Goal: Task Accomplishment & Management: Complete application form

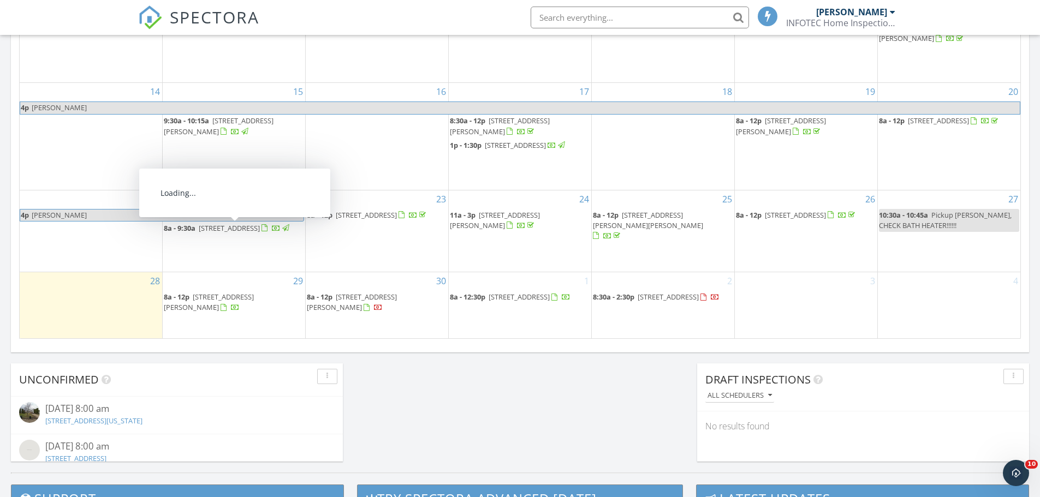
scroll to position [764, 0]
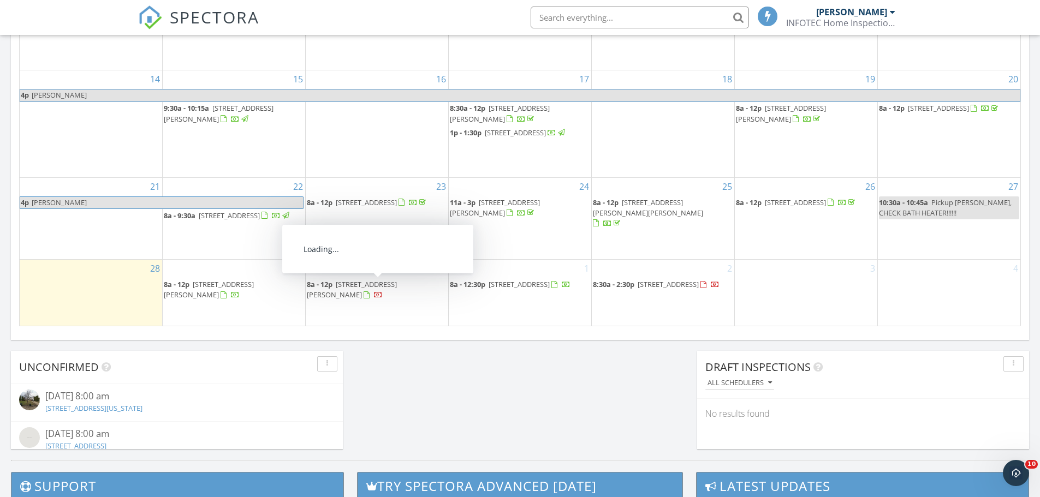
click at [801, 280] on div "3" at bounding box center [806, 292] width 142 height 65
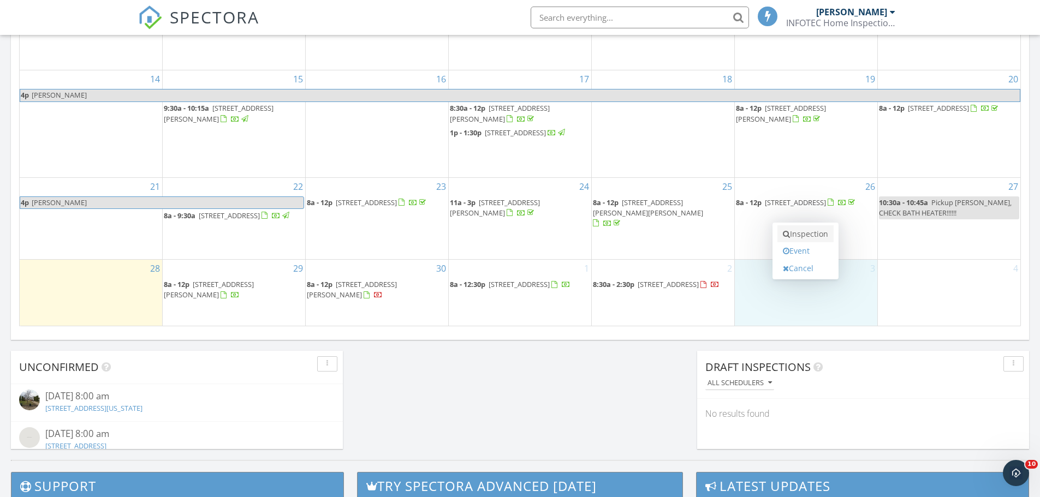
click at [796, 236] on link "Inspection" at bounding box center [805, 233] width 56 height 17
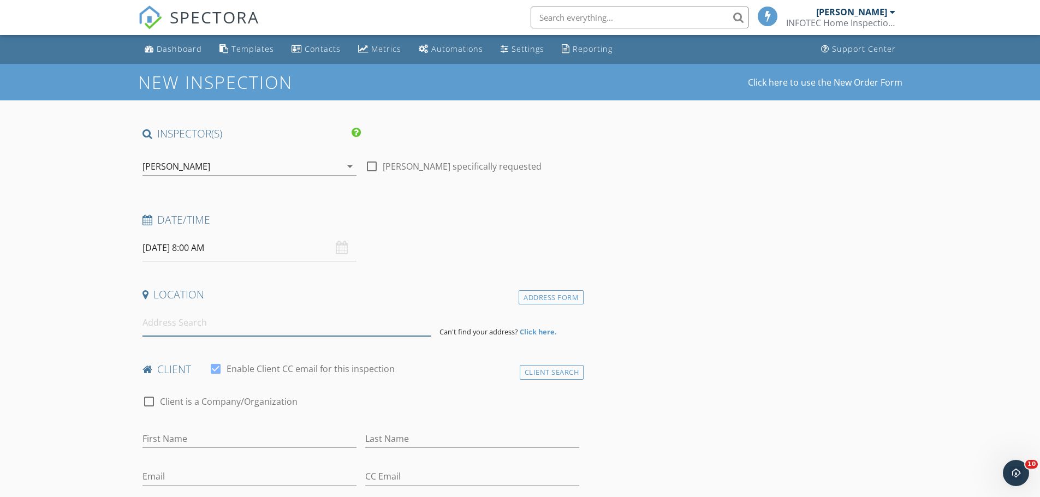
click at [177, 324] on input at bounding box center [286, 322] width 288 height 27
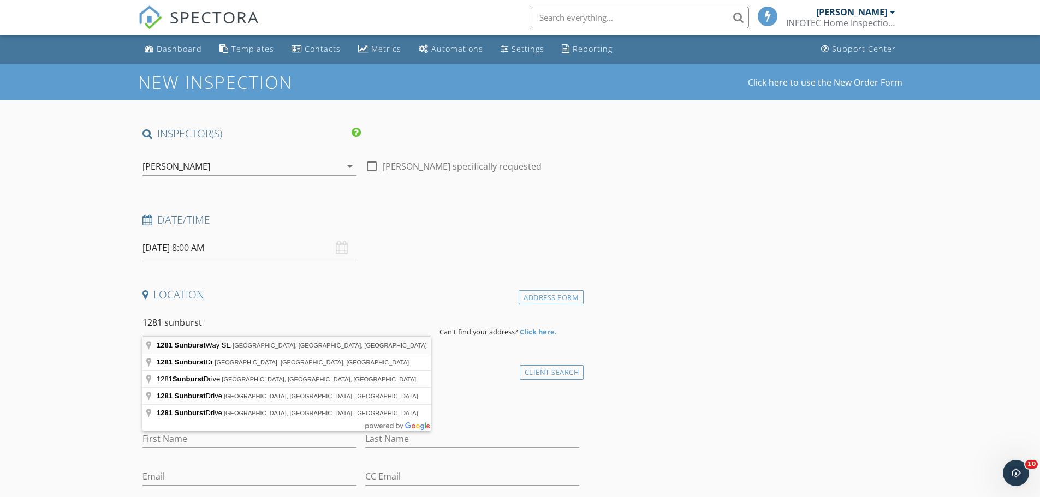
type input "1281 Sunburst Way SE, Hutchinson, MN, USA"
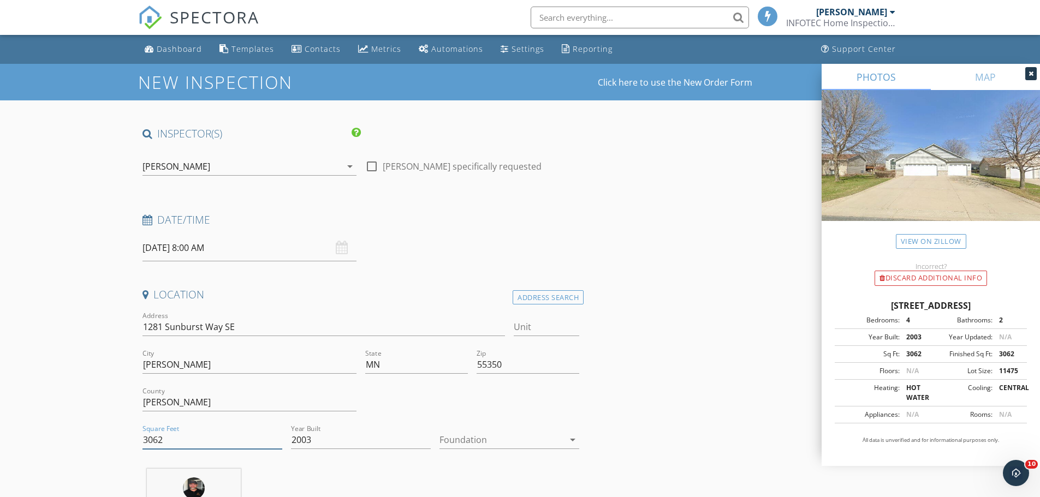
drag, startPoint x: 180, startPoint y: 444, endPoint x: 60, endPoint y: 437, distance: 119.7
type input "2927"
click at [459, 440] on div at bounding box center [501, 439] width 124 height 17
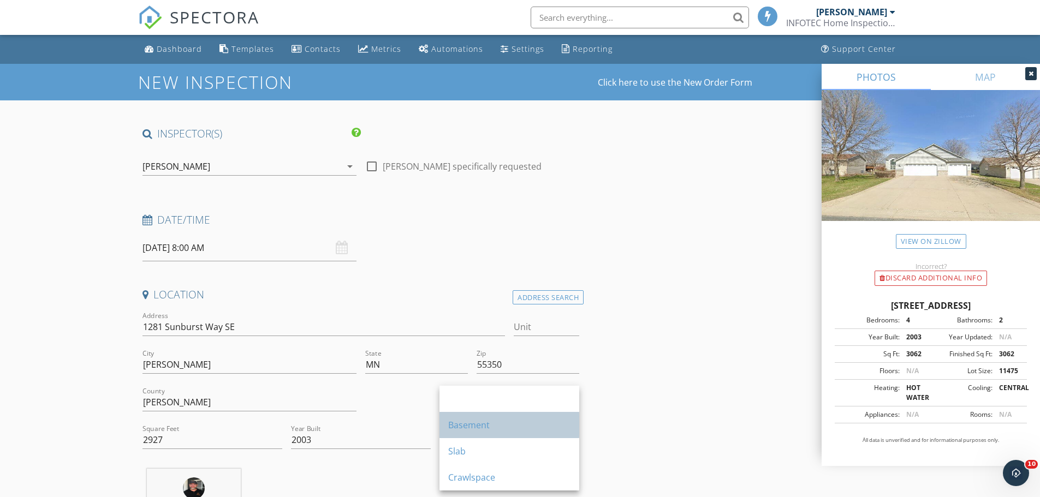
click at [484, 430] on div "Basement" at bounding box center [509, 425] width 122 height 13
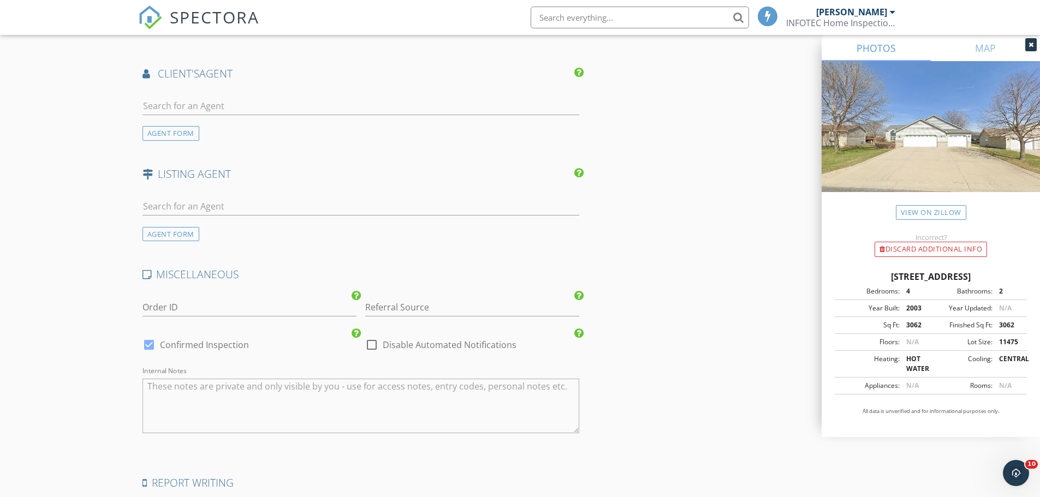
scroll to position [1310, 0]
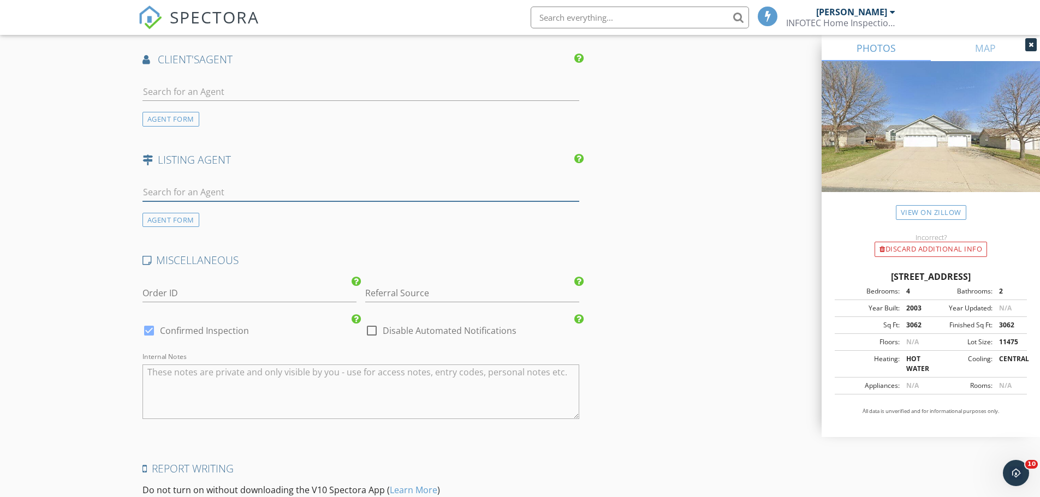
click at [176, 192] on input "text" at bounding box center [360, 192] width 437 height 18
type input "Bonni"
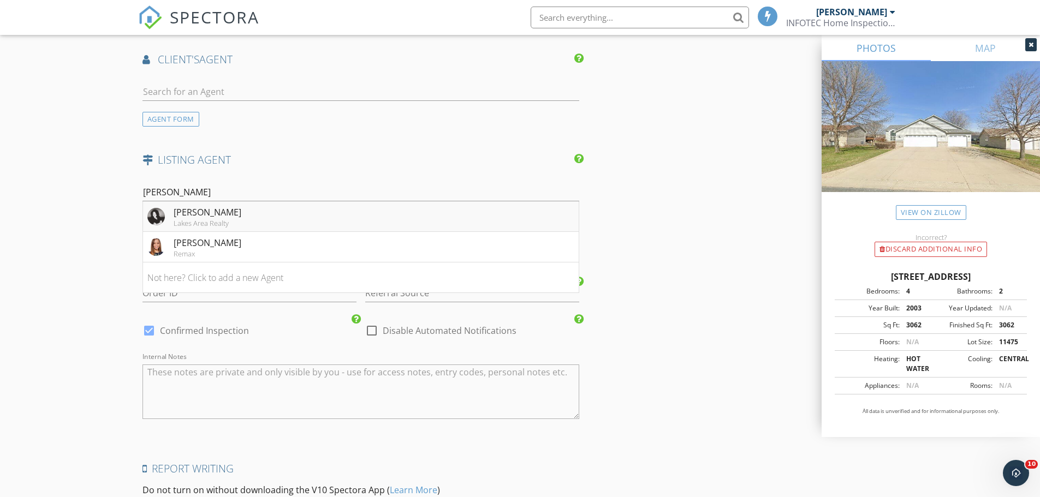
click at [204, 219] on div "Lakes Area Realty" at bounding box center [208, 223] width 68 height 9
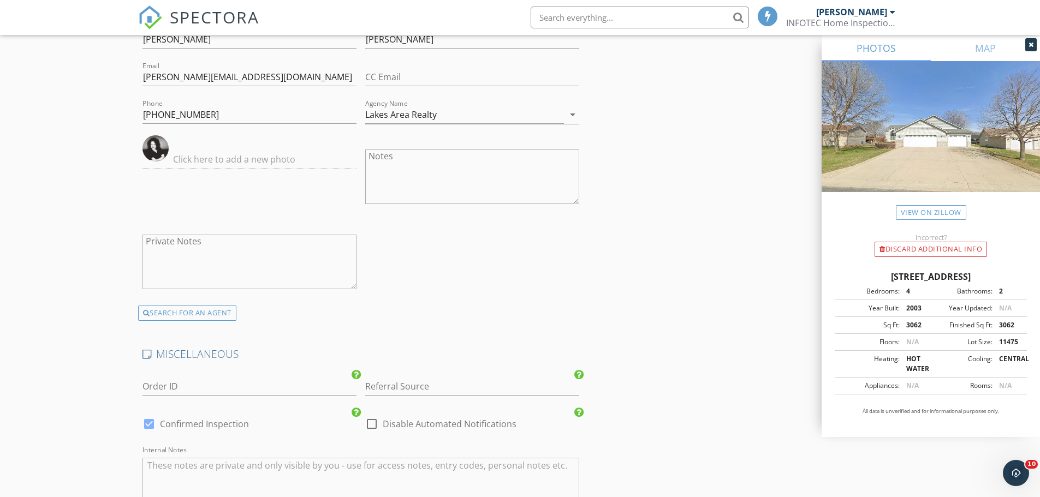
scroll to position [1474, 0]
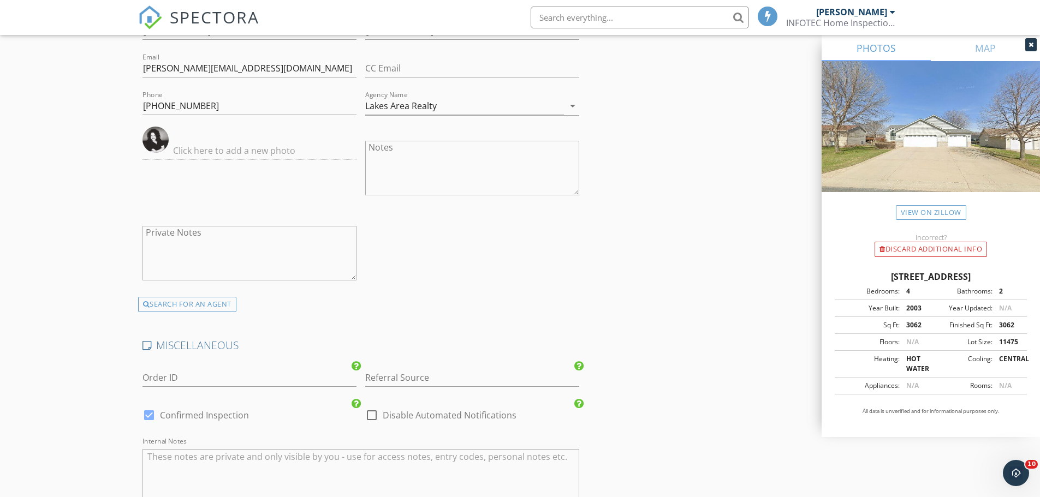
click at [146, 413] on div at bounding box center [149, 415] width 19 height 19
checkbox input "false"
checkbox input "true"
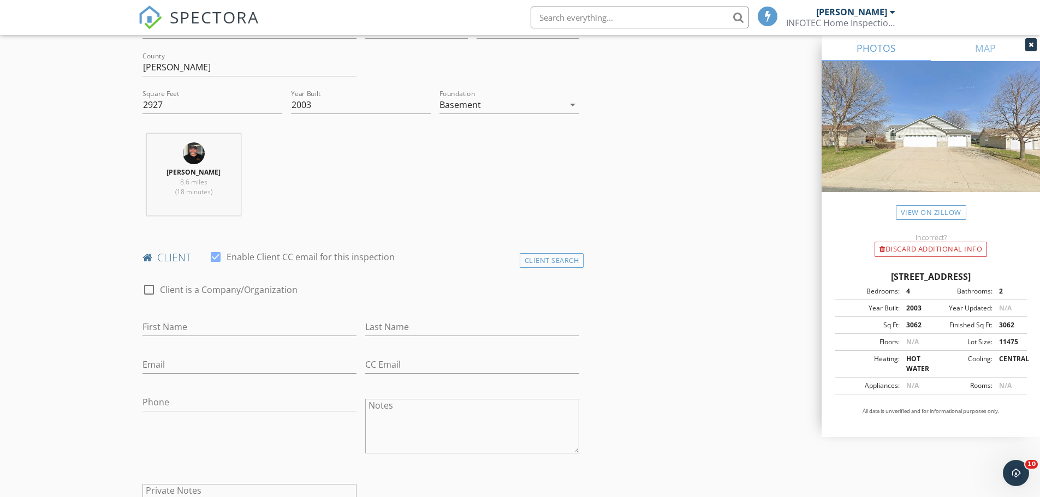
scroll to position [327, 0]
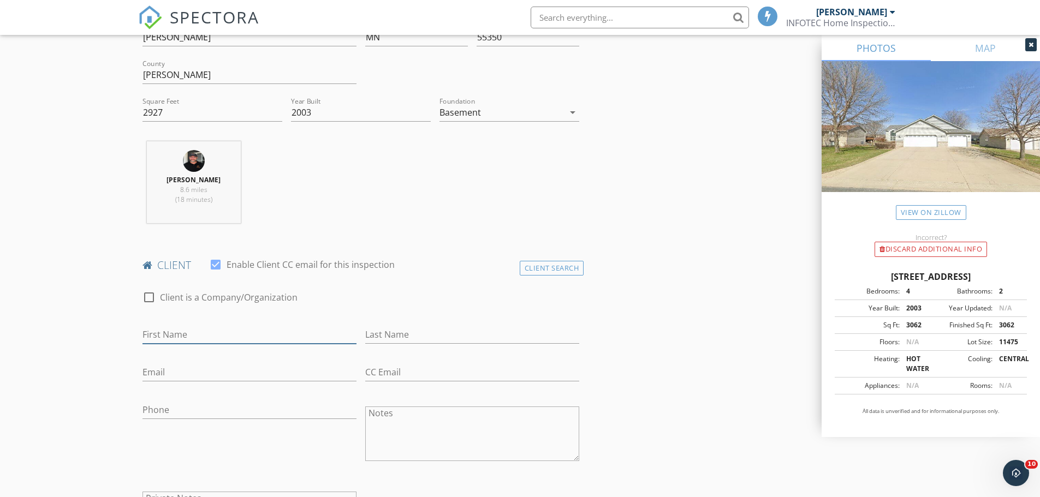
click at [197, 337] on input "First Name" at bounding box center [249, 335] width 214 height 18
paste input "[PERSON_NAME] and [PERSON_NAME]"
drag, startPoint x: 276, startPoint y: 338, endPoint x: 222, endPoint y: 336, distance: 54.6
click at [222, 336] on input "[PERSON_NAME] and [PERSON_NAME]" at bounding box center [249, 335] width 214 height 18
type input "[PERSON_NAME] and [PERSON_NAME]"
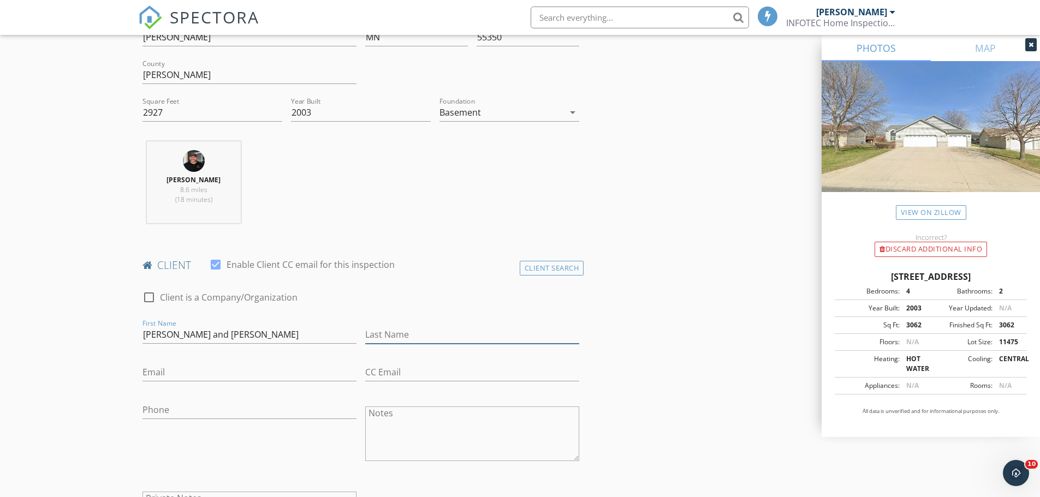
click at [427, 335] on input "Last Name" at bounding box center [472, 335] width 214 height 18
paste input "Mattson"
type input "Mattson"
click at [273, 334] on input "Duane and Mariah Mattson" at bounding box center [249, 335] width 214 height 18
type input "Duane and Mariah"
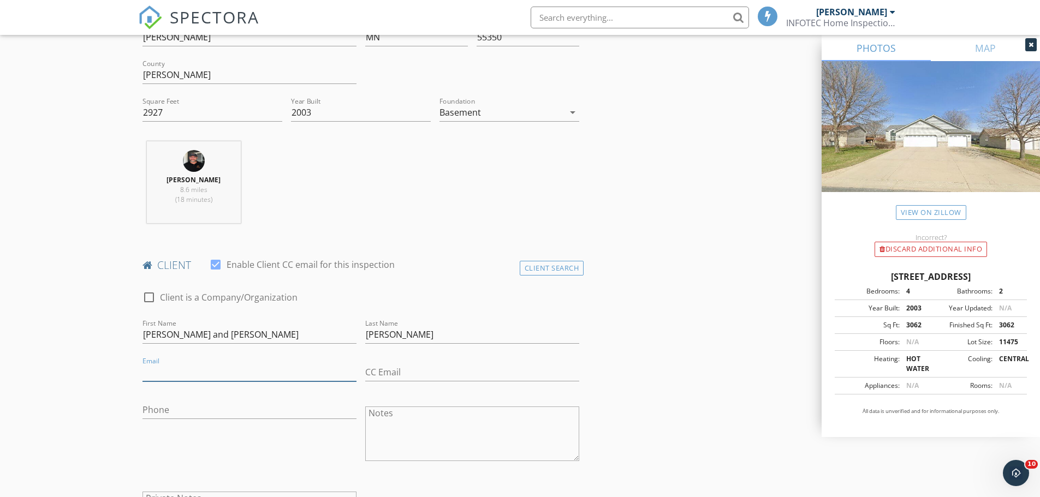
click at [172, 375] on input "Email" at bounding box center [249, 372] width 214 height 18
paste input "Duane and Mariah Mattson Dkb_54@hotmail.com Traci Atkinson with Hometown Realty"
drag, startPoint x: 201, startPoint y: 372, endPoint x: 379, endPoint y: 372, distance: 177.4
click at [379, 372] on div "check_box_outline_blank Client is a Company/Organization First Name Duane and M…" at bounding box center [361, 422] width 446 height 285
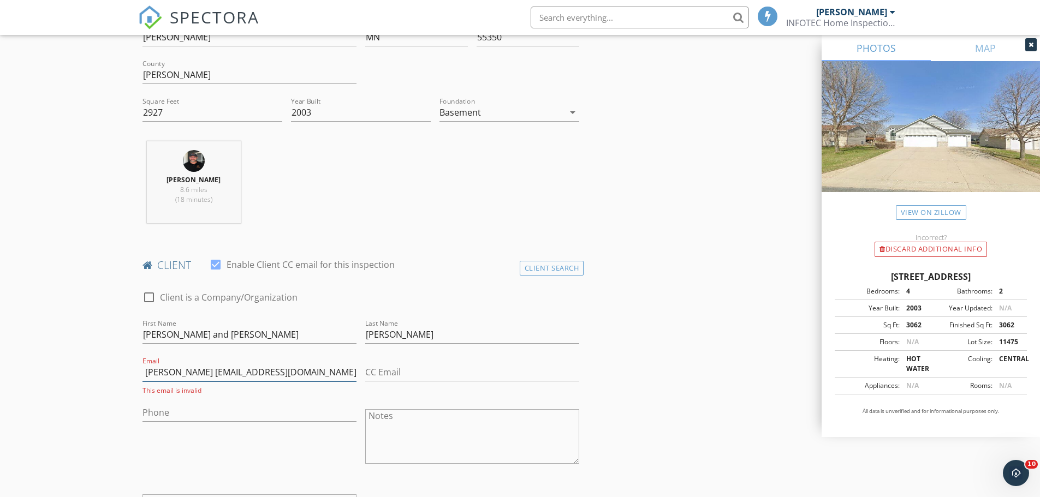
scroll to position [0, 0]
drag, startPoint x: 257, startPoint y: 372, endPoint x: 96, endPoint y: 382, distance: 161.9
type input "Dkb_54@hotmail.com"
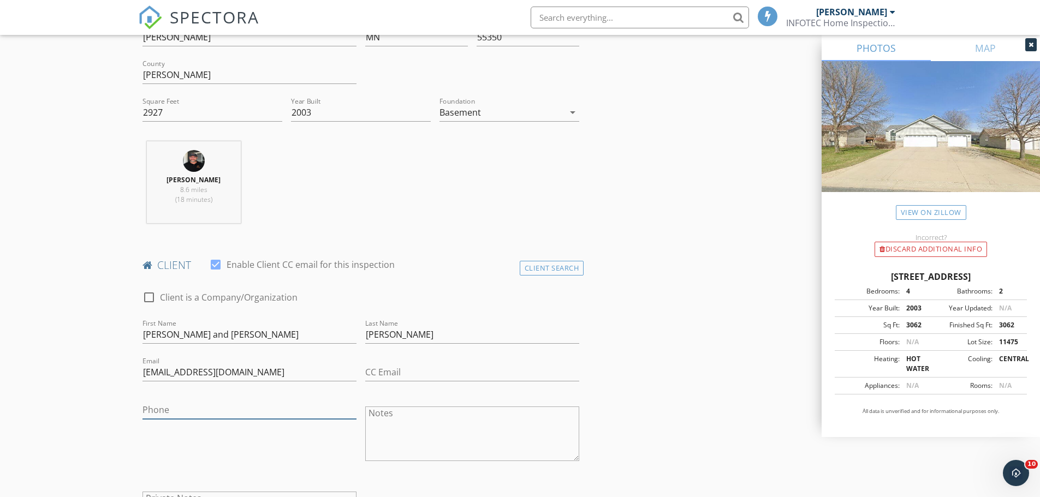
click at [164, 409] on input "Phone" at bounding box center [249, 410] width 214 height 18
type input "320-583-3050"
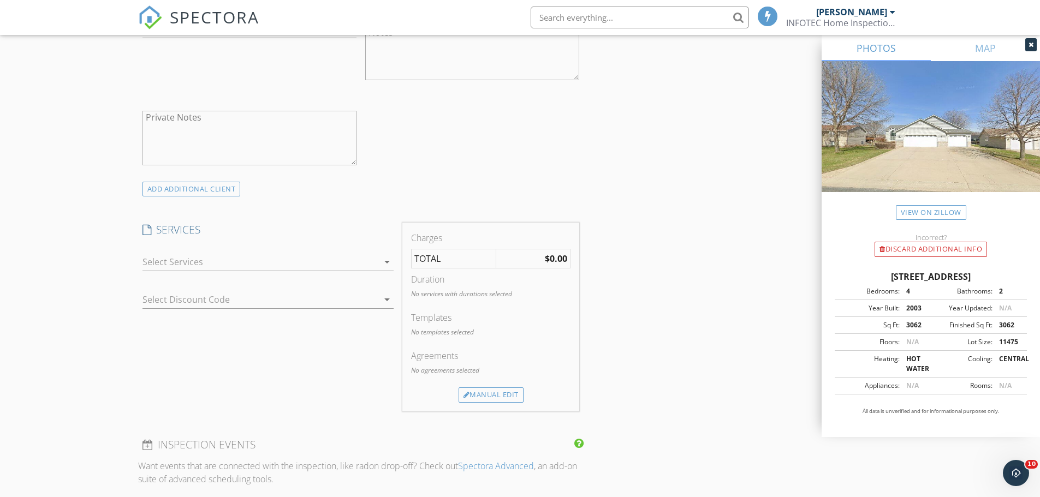
scroll to position [709, 0]
click at [178, 260] on div at bounding box center [260, 260] width 236 height 17
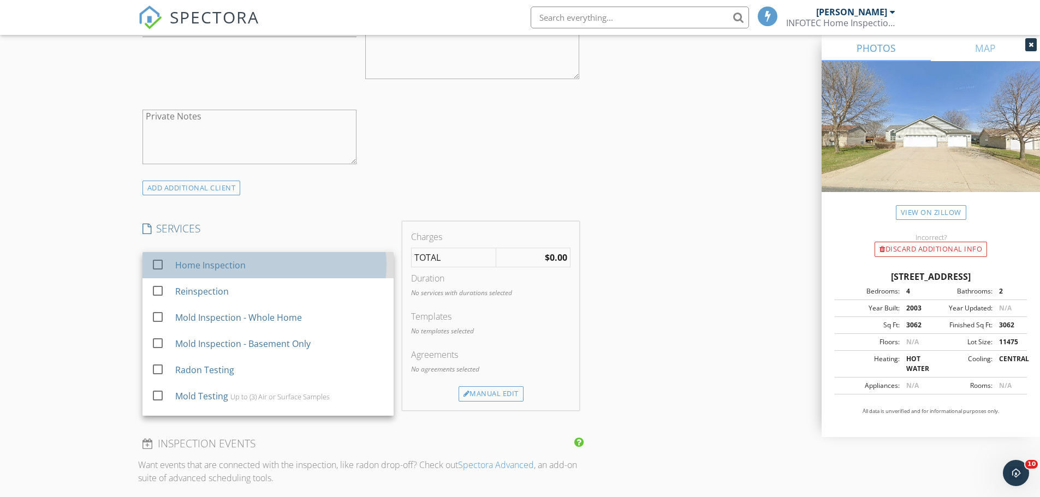
click at [182, 265] on div "Home Inspection" at bounding box center [210, 265] width 70 height 13
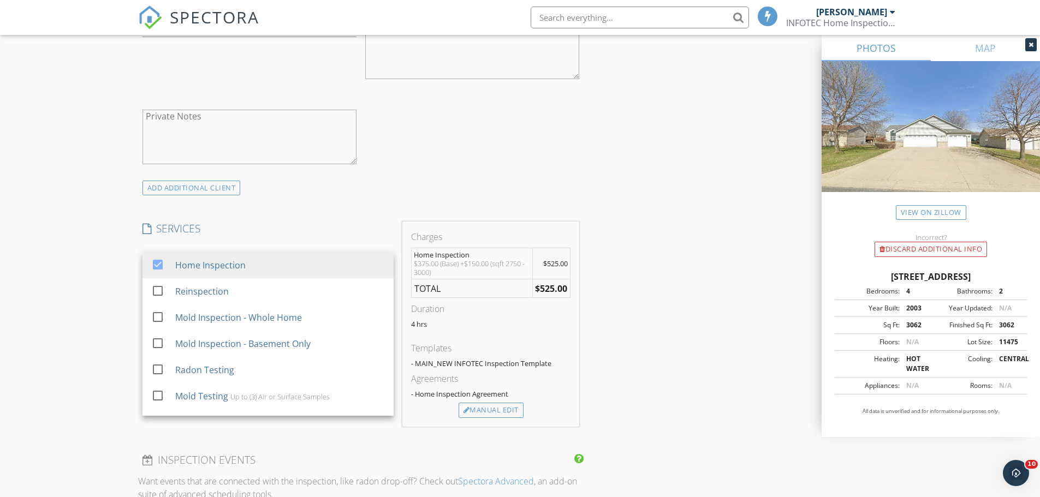
click at [94, 324] on div "New Inspection Click here to use the New Order Form INSPECTOR(S) check_box Ryan…" at bounding box center [520, 426] width 1040 height 2144
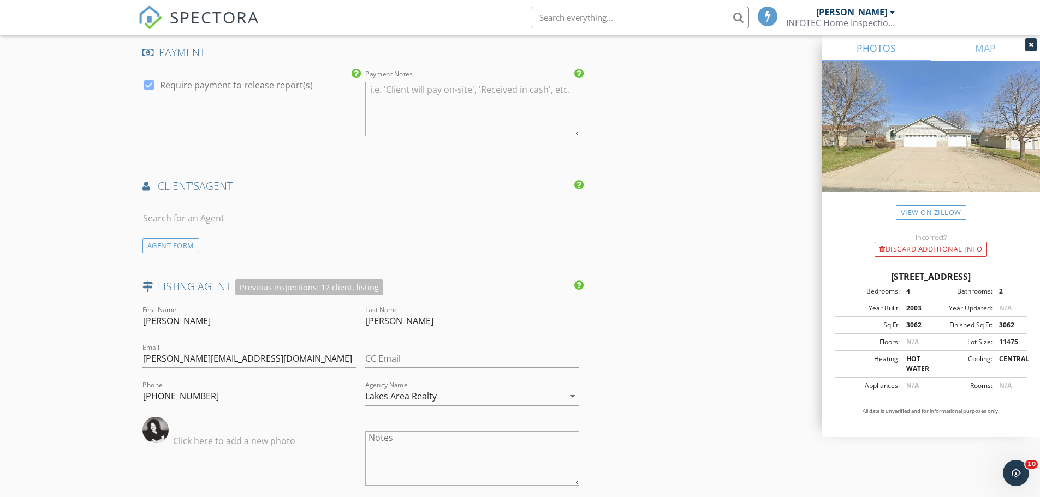
scroll to position [1201, 0]
click at [169, 223] on input "text" at bounding box center [360, 218] width 437 height 18
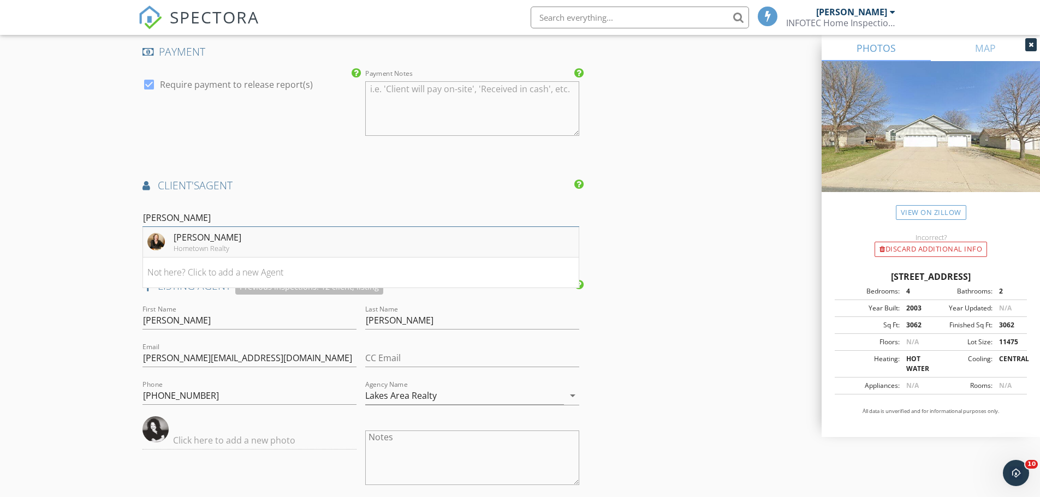
type input "Traci"
click at [190, 238] on div "Traci Atkinson" at bounding box center [208, 237] width 68 height 13
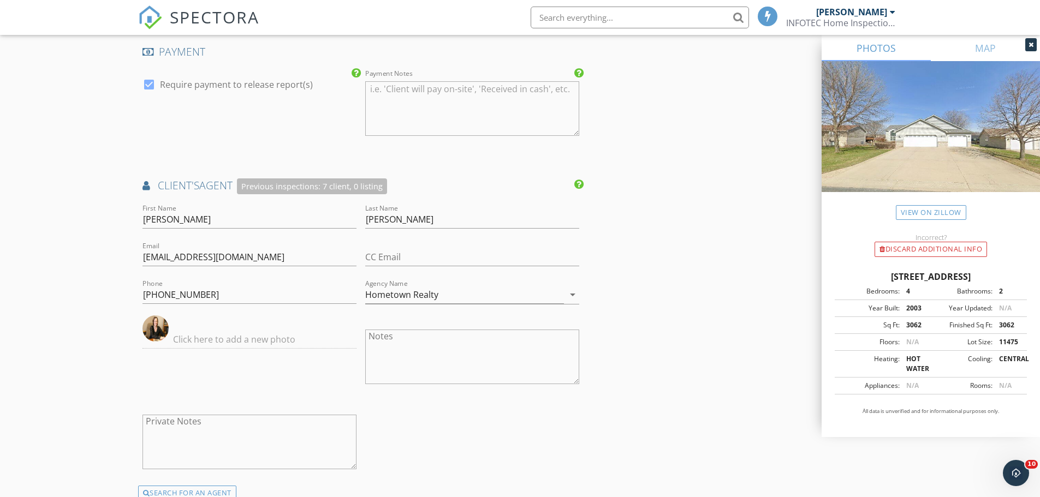
click at [60, 233] on div "New Inspection Click here to use the New Order Form INSPECTOR(S) check_box Ryan…" at bounding box center [520, 59] width 1040 height 2392
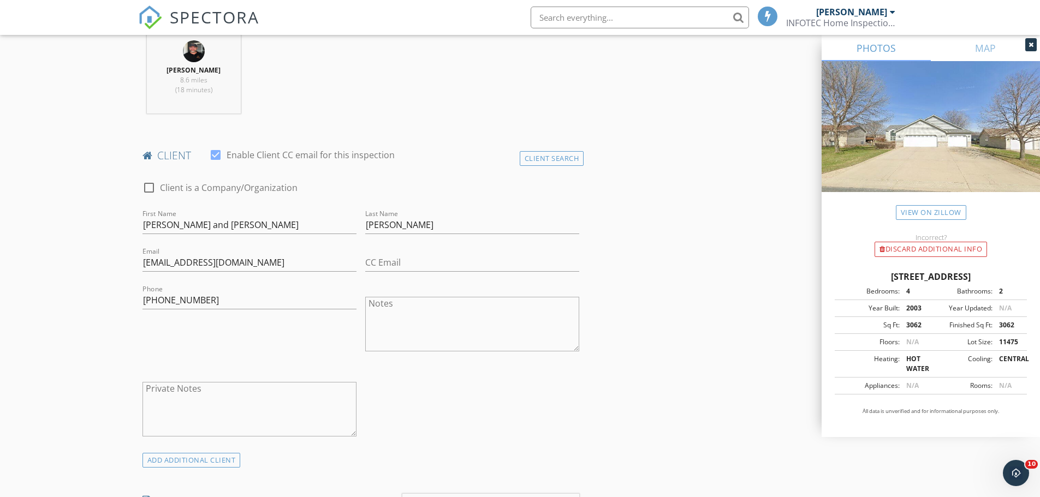
scroll to position [431, 0]
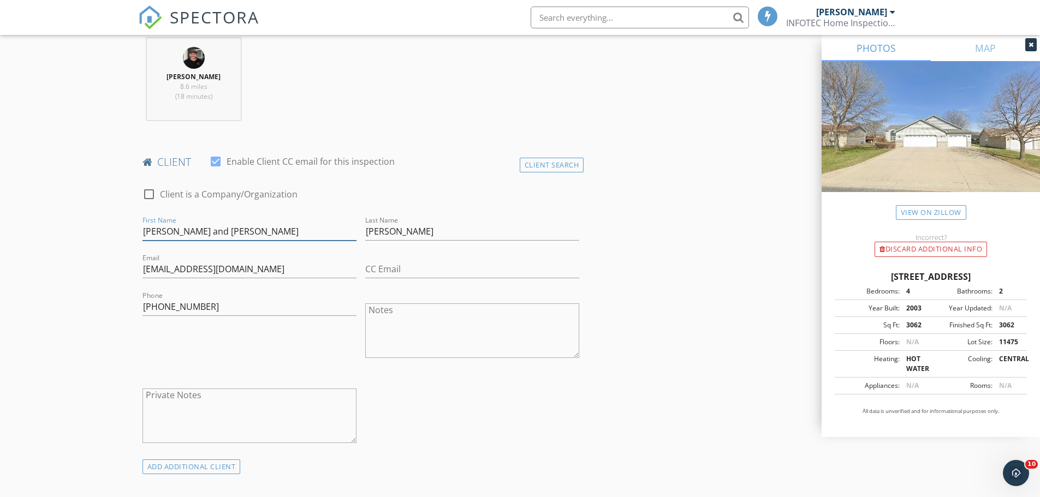
drag, startPoint x: 225, startPoint y: 233, endPoint x: 190, endPoint y: 238, distance: 34.8
click at [190, 238] on input "Duane and Mariah" at bounding box center [249, 232] width 214 height 18
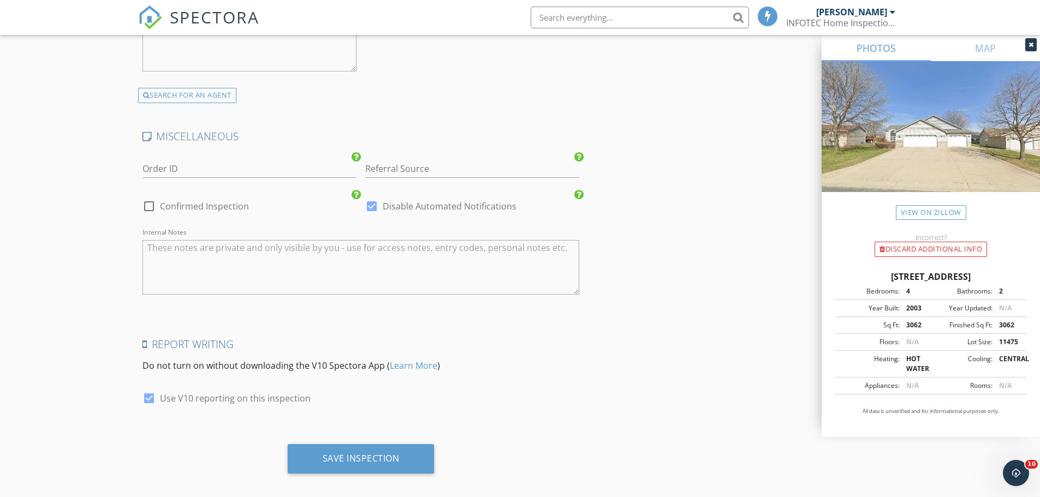
scroll to position [1959, 0]
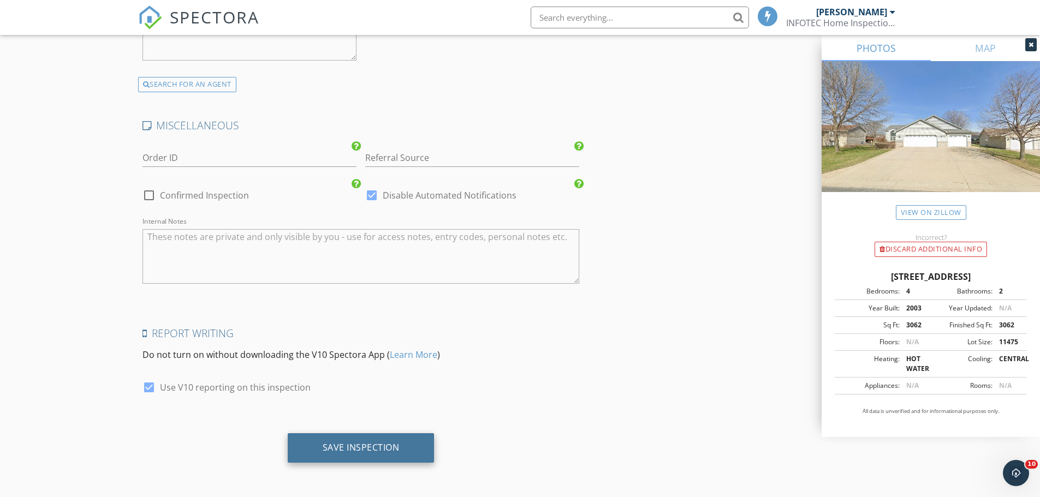
click at [344, 446] on div "Save Inspection" at bounding box center [361, 447] width 77 height 11
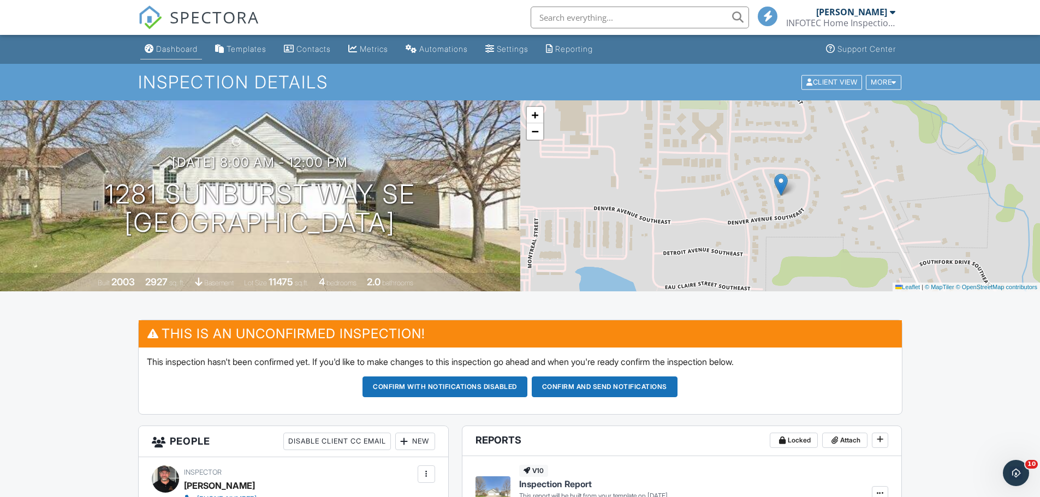
click at [181, 49] on div "Dashboard" at bounding box center [176, 48] width 41 height 9
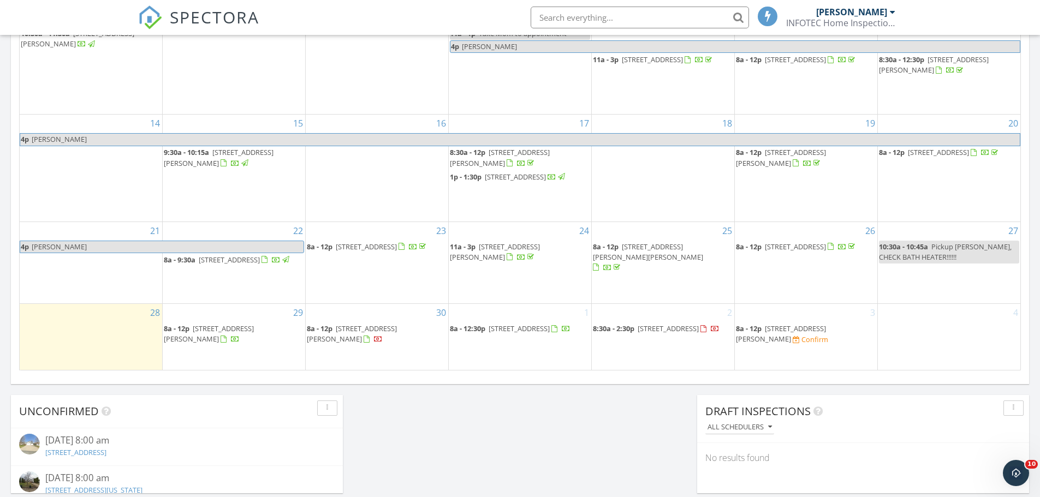
scroll to position [736, 0]
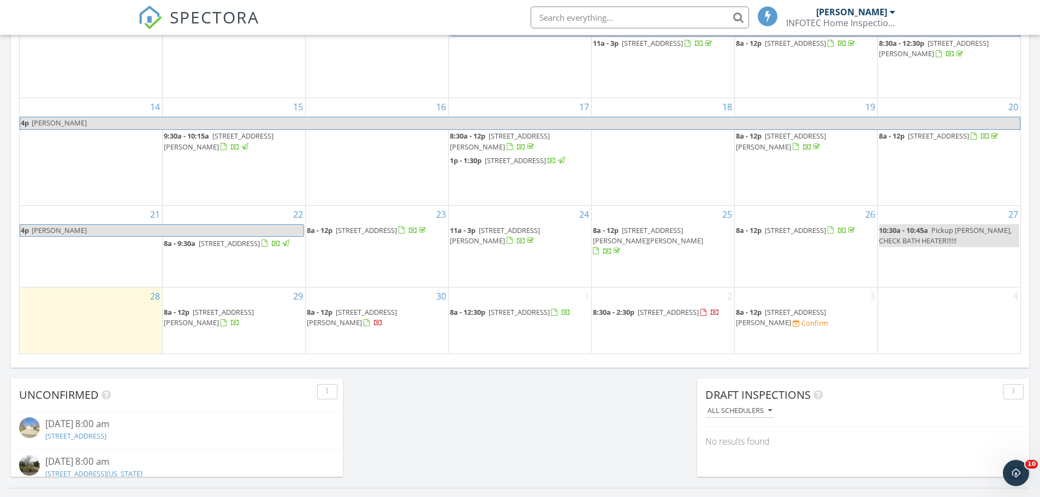
click at [251, 317] on span "[STREET_ADDRESS][PERSON_NAME]" at bounding box center [209, 317] width 90 height 20
